Goal: Feedback & Contribution: Submit feedback/report problem

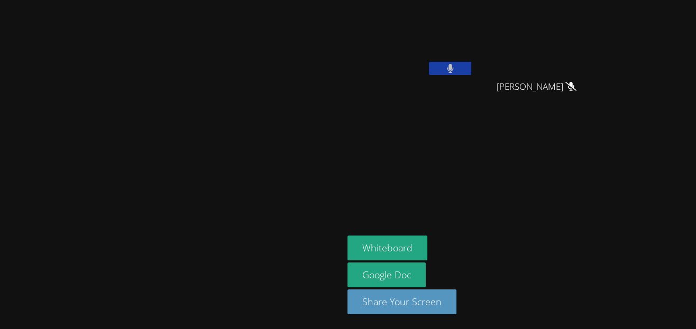
click at [251, 216] on video at bounding box center [172, 143] width 159 height 188
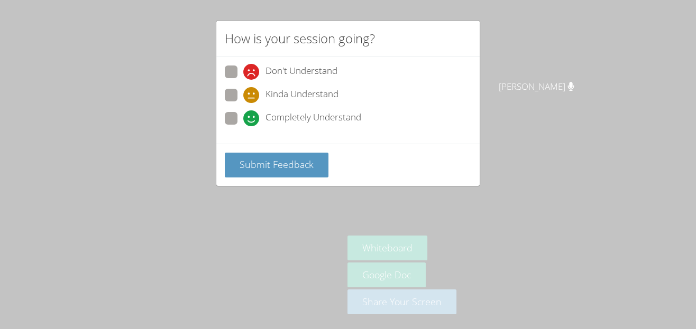
click at [243, 126] on span at bounding box center [243, 126] width 0 height 0
click at [243, 118] on input "Completely Understand" at bounding box center [247, 116] width 9 height 9
radio input "true"
click at [274, 159] on span "Submit Feedback" at bounding box center [277, 164] width 74 height 13
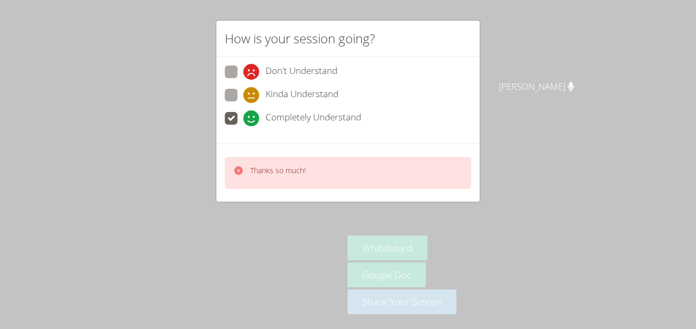
click at [357, 8] on div "How is your session going? Don't Understand Kinda Understand Completely Underst…" at bounding box center [348, 164] width 696 height 329
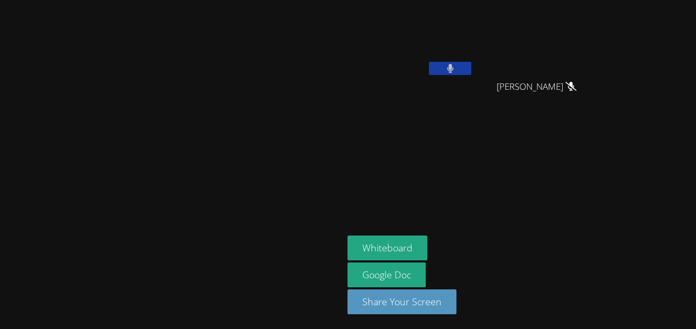
drag, startPoint x: 538, startPoint y: 71, endPoint x: 484, endPoint y: 112, distance: 67.6
click at [473, 112] on div "[PERSON_NAME]" at bounding box center [410, 60] width 126 height 113
click at [471, 63] on button at bounding box center [450, 68] width 42 height 13
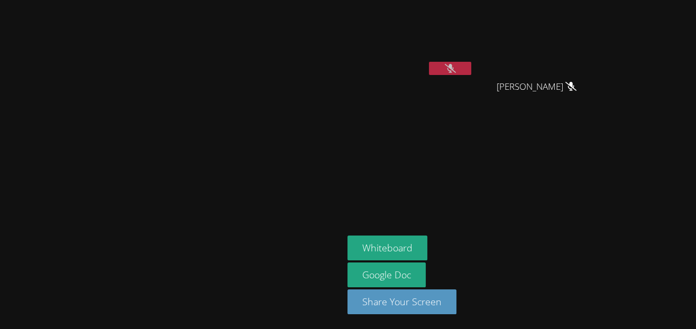
click at [429, 62] on button at bounding box center [450, 68] width 42 height 13
drag, startPoint x: 535, startPoint y: 63, endPoint x: 448, endPoint y: 131, distance: 110.3
click at [448, 131] on aside "[PERSON_NAME] [PERSON_NAME] Canani [PERSON_NAME] Whiteboard Google Doc Share Yo…" at bounding box center [475, 164] width 264 height 329
click at [473, 61] on video at bounding box center [410, 39] width 126 height 71
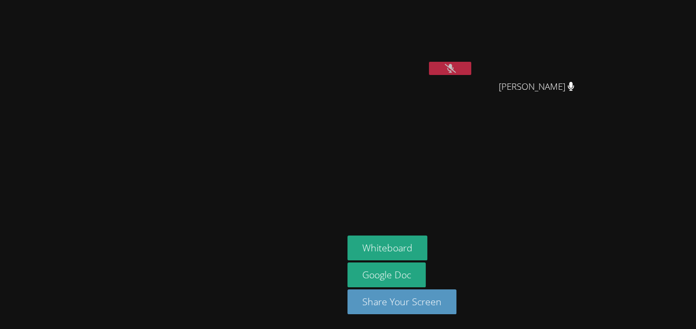
click at [456, 64] on icon at bounding box center [450, 68] width 11 height 9
click at [454, 64] on icon at bounding box center [450, 68] width 7 height 9
click at [456, 68] on icon at bounding box center [450, 68] width 11 height 9
